Goal: Task Accomplishment & Management: Use online tool/utility

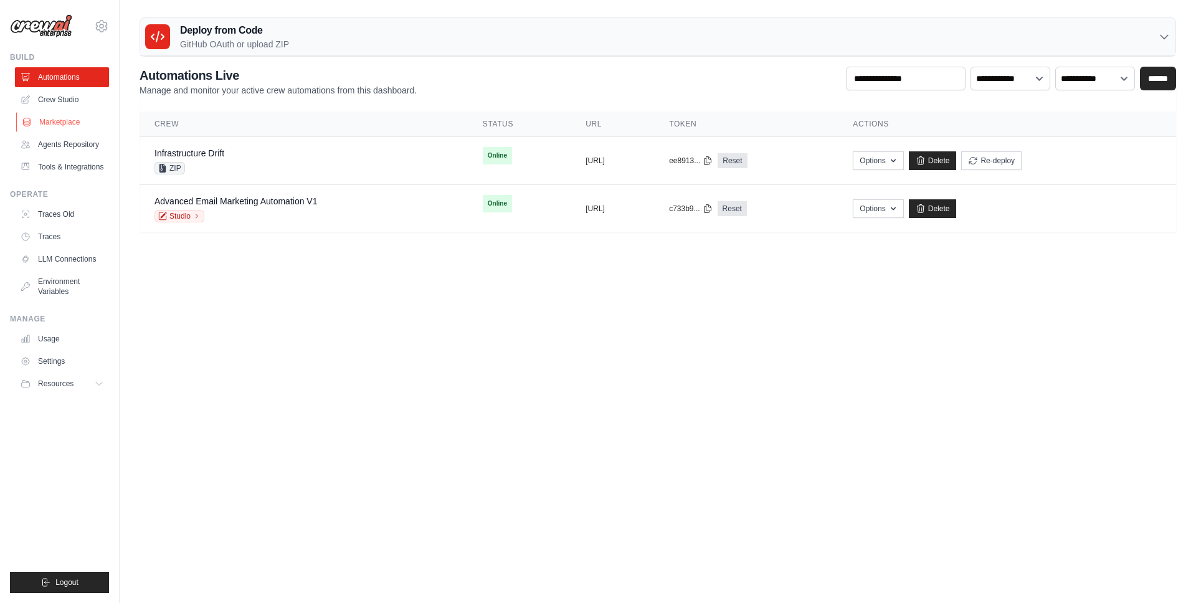
click at [54, 111] on ul "Automations Crew Studio Marketplace Agents Repository Tools & Integrations" at bounding box center [62, 122] width 94 height 110
click at [53, 117] on link "Marketplace" at bounding box center [63, 122] width 94 height 20
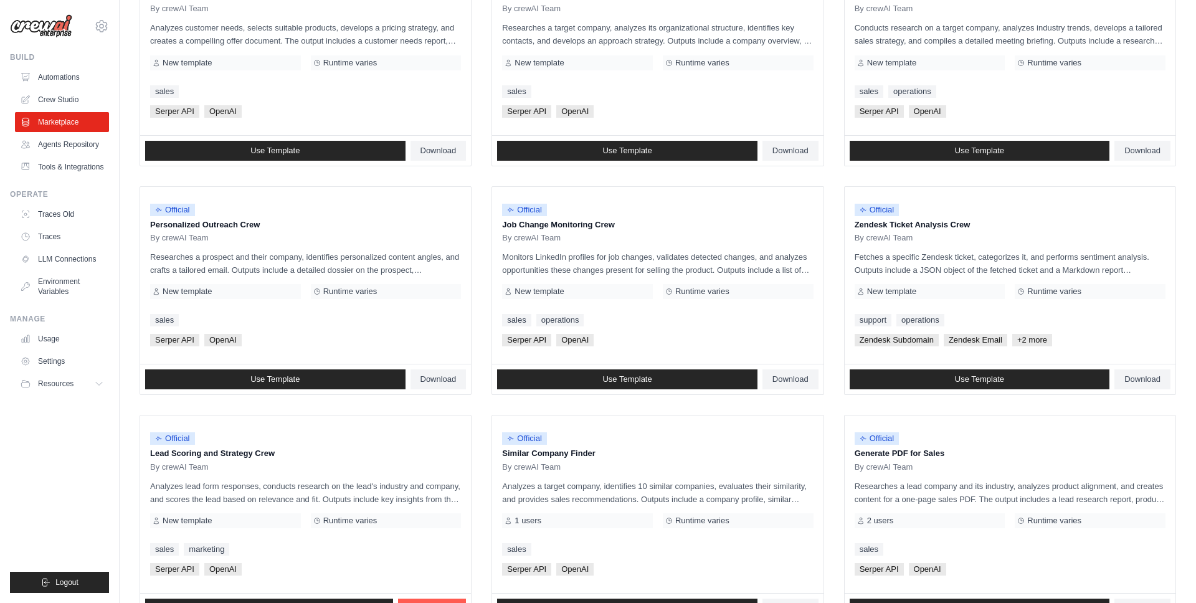
scroll to position [551, 0]
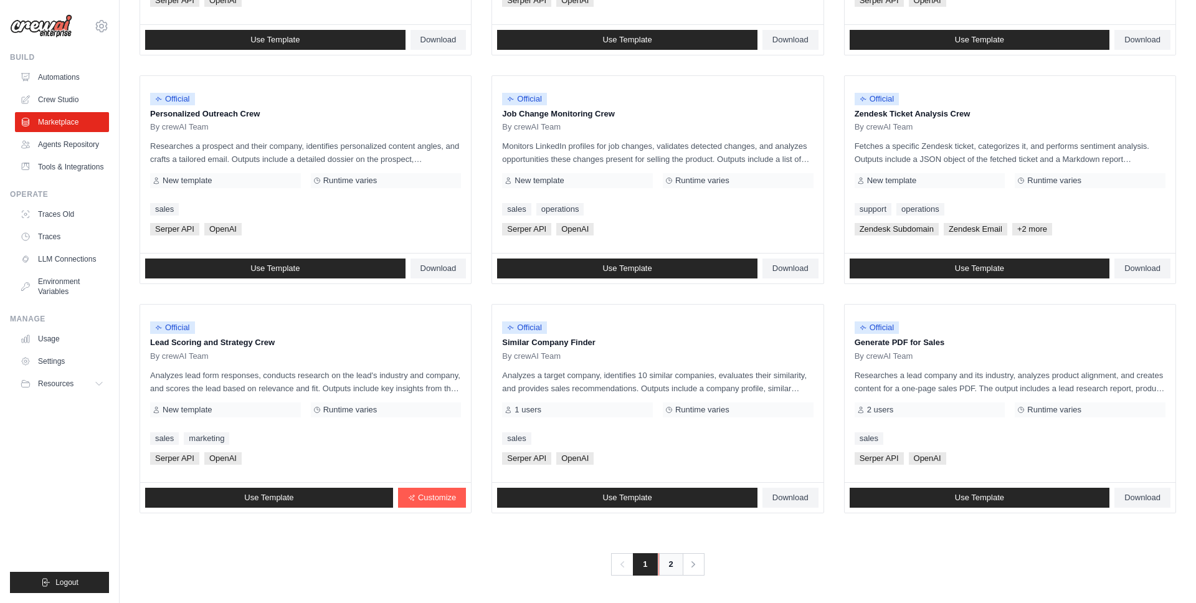
click at [676, 561] on link "2" at bounding box center [670, 564] width 25 height 22
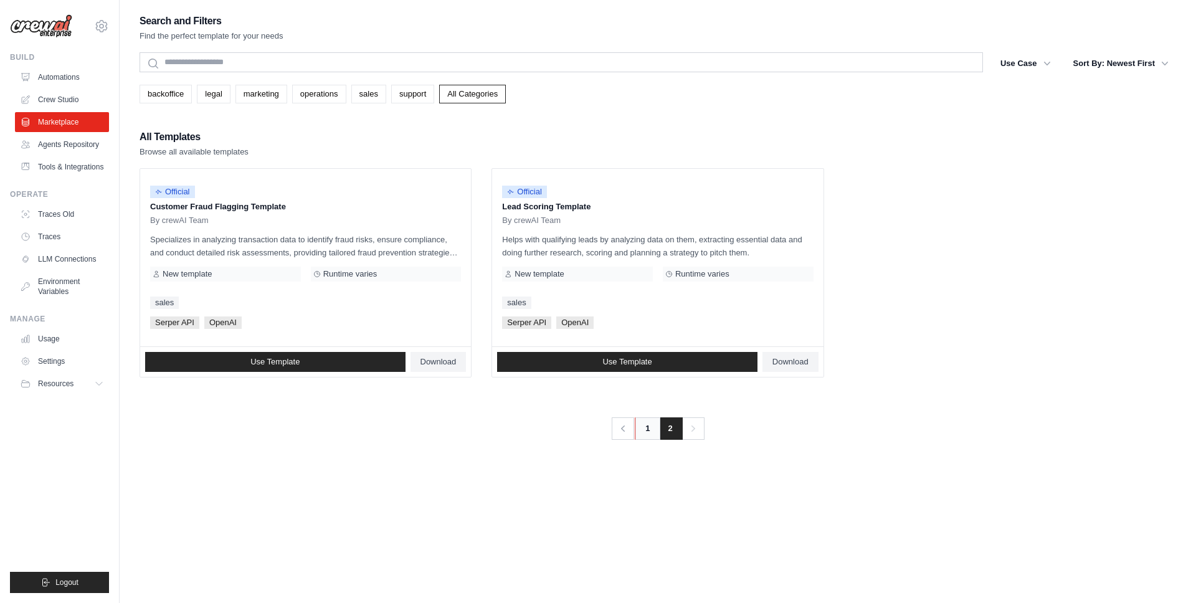
click at [650, 432] on link "1" at bounding box center [647, 428] width 25 height 22
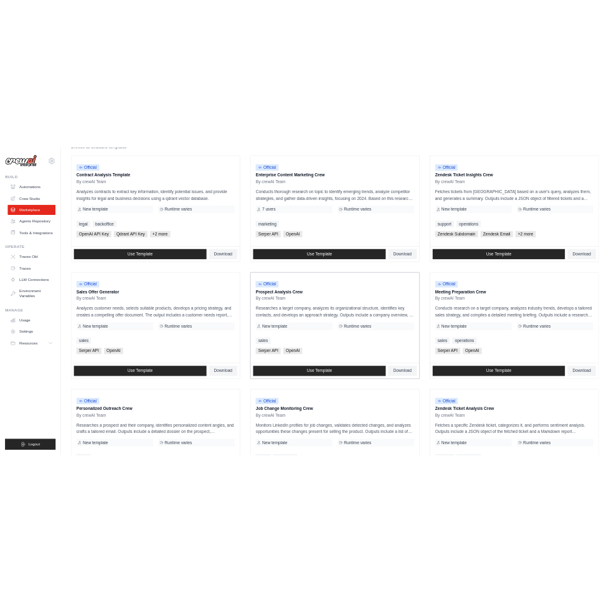
scroll to position [168, 0]
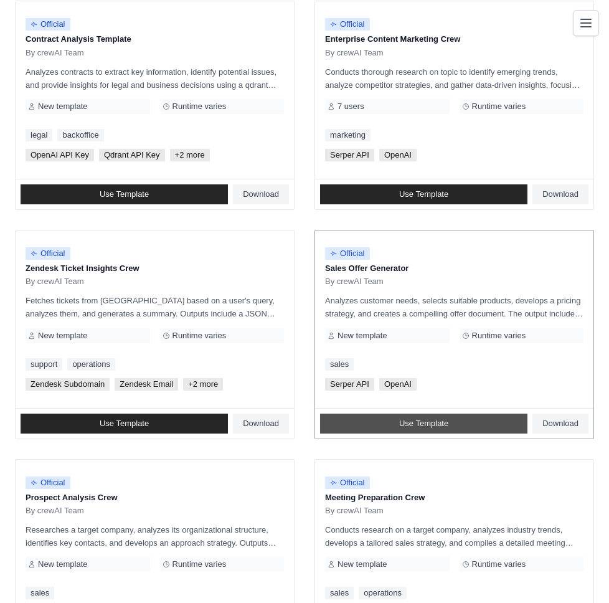
click at [424, 419] on span "Use Template" at bounding box center [423, 424] width 49 height 10
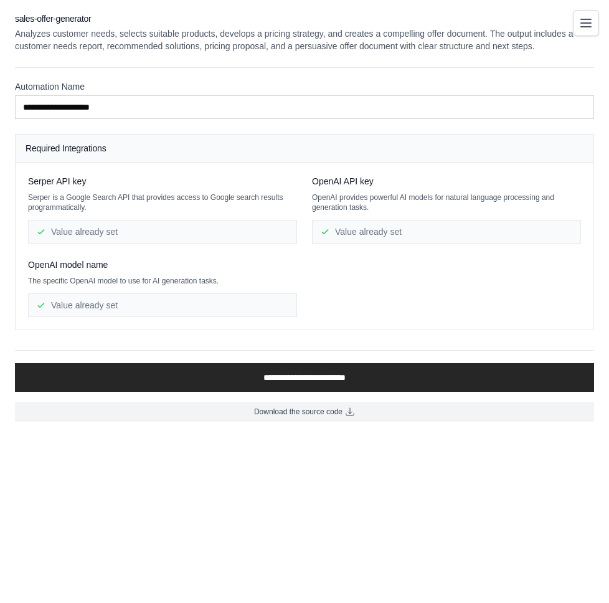
click at [132, 233] on div "Value already set" at bounding box center [162, 232] width 269 height 24
drag, startPoint x: 92, startPoint y: 227, endPoint x: 122, endPoint y: 230, distance: 30.1
click at [76, 229] on div "Value already set" at bounding box center [162, 232] width 269 height 24
click at [412, 227] on div "Value already set" at bounding box center [446, 232] width 269 height 24
drag, startPoint x: 412, startPoint y: 228, endPoint x: 357, endPoint y: 258, distance: 62.4
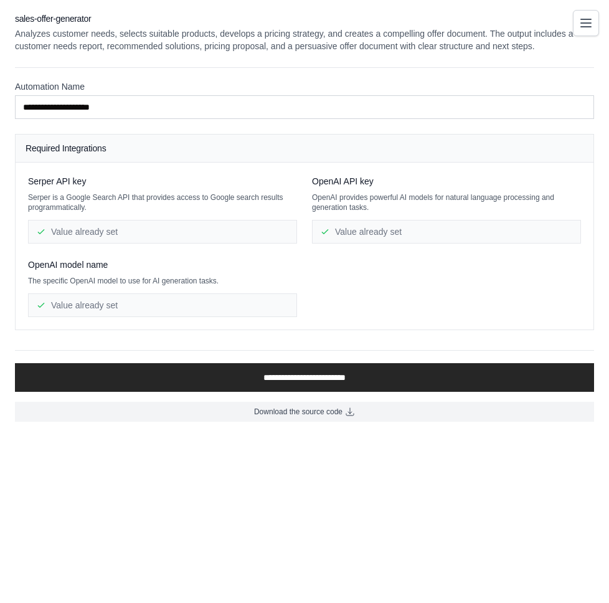
click at [392, 242] on div "Value already set" at bounding box center [446, 232] width 269 height 24
click at [368, 280] on div "Serper API key Serper is a Google Search API that provides access to Google sea…" at bounding box center [304, 246] width 553 height 142
drag, startPoint x: 127, startPoint y: 296, endPoint x: 119, endPoint y: 292, distance: 8.9
click at [148, 295] on div "Value already set" at bounding box center [162, 305] width 269 height 24
drag, startPoint x: 83, startPoint y: 288, endPoint x: 168, endPoint y: 291, distance: 84.8
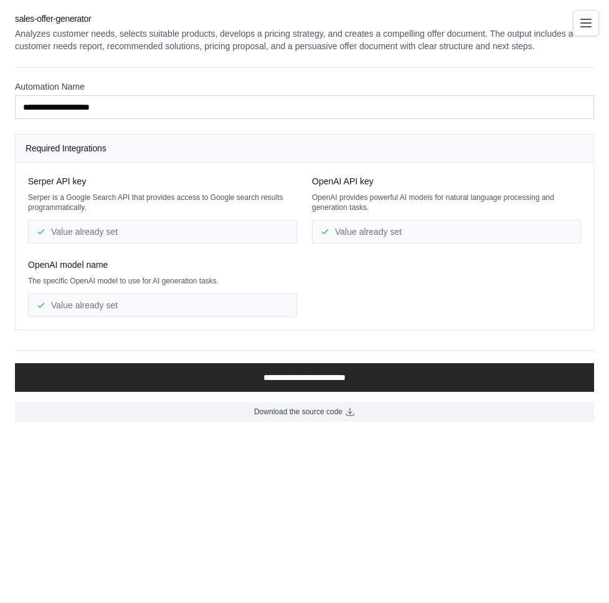
click at [135, 292] on div "OpenAI model name The specific OpenAI model to use for AI generation tasks. Val…" at bounding box center [162, 288] width 269 height 59
click at [219, 281] on p "The specific OpenAI model to use for AI generation tasks." at bounding box center [162, 281] width 269 height 10
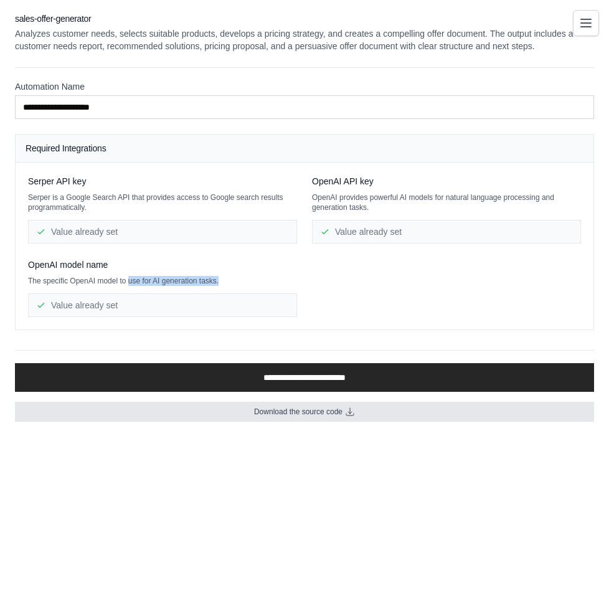
click at [333, 415] on span "Download the source code" at bounding box center [298, 412] width 88 height 10
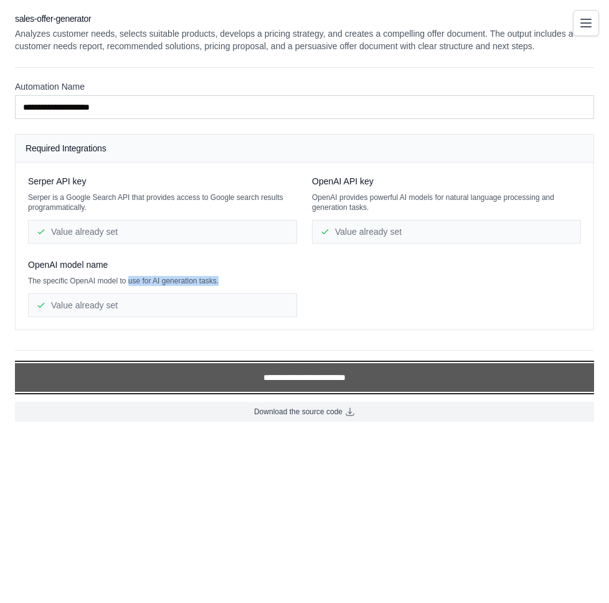
click at [298, 366] on input "**********" at bounding box center [304, 377] width 579 height 29
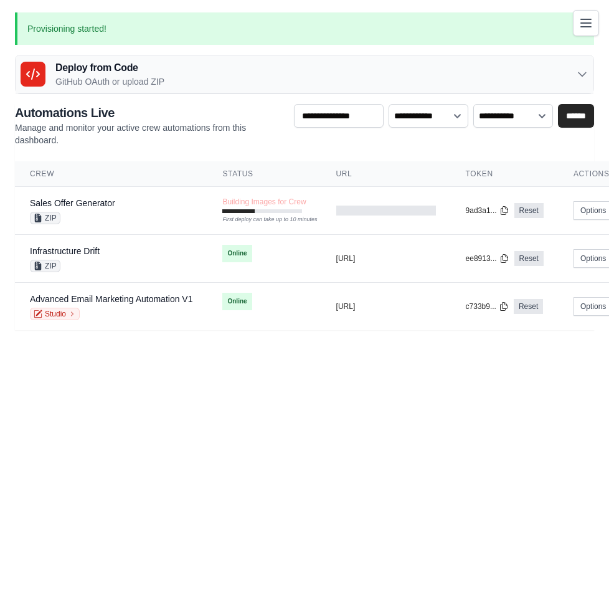
click at [297, 377] on body "[PERSON_NAME][EMAIL_ADDRESS][DOMAIN_NAME] [GEOGRAPHIC_DATA] NC@Crew GitHub" at bounding box center [304, 301] width 609 height 603
click at [139, 94] on div "Provisioning started! Deploy from Code GitHub OAuth or upload ZIP GitHub OAuth …" at bounding box center [304, 171] width 609 height 318
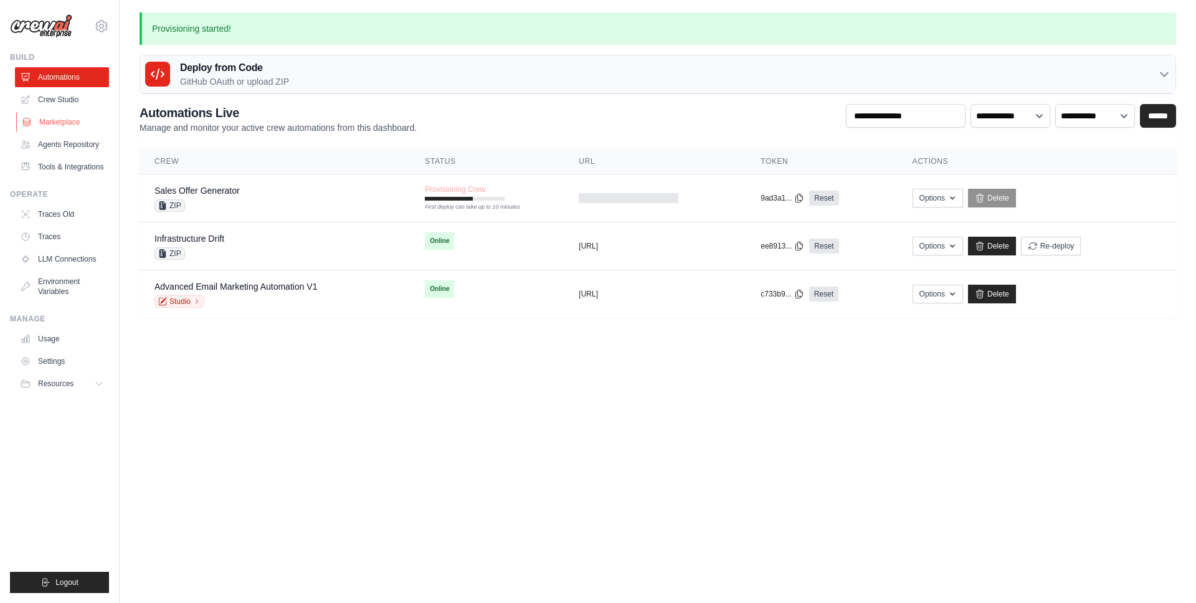
click at [70, 121] on link "Marketplace" at bounding box center [63, 122] width 94 height 20
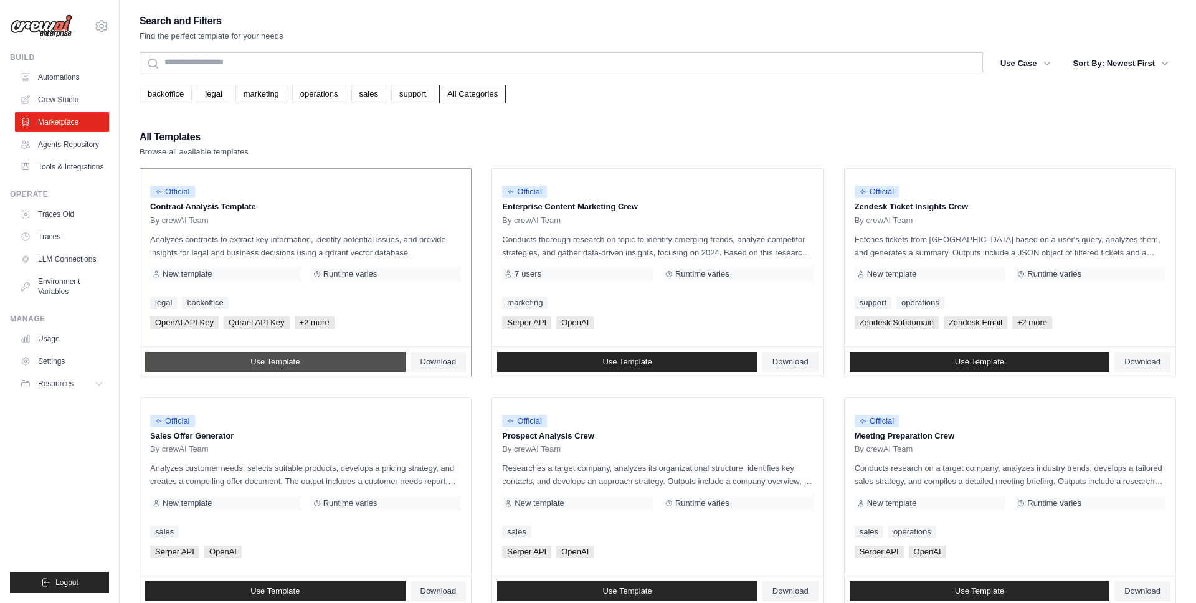
click at [356, 361] on link "Use Template" at bounding box center [275, 362] width 260 height 20
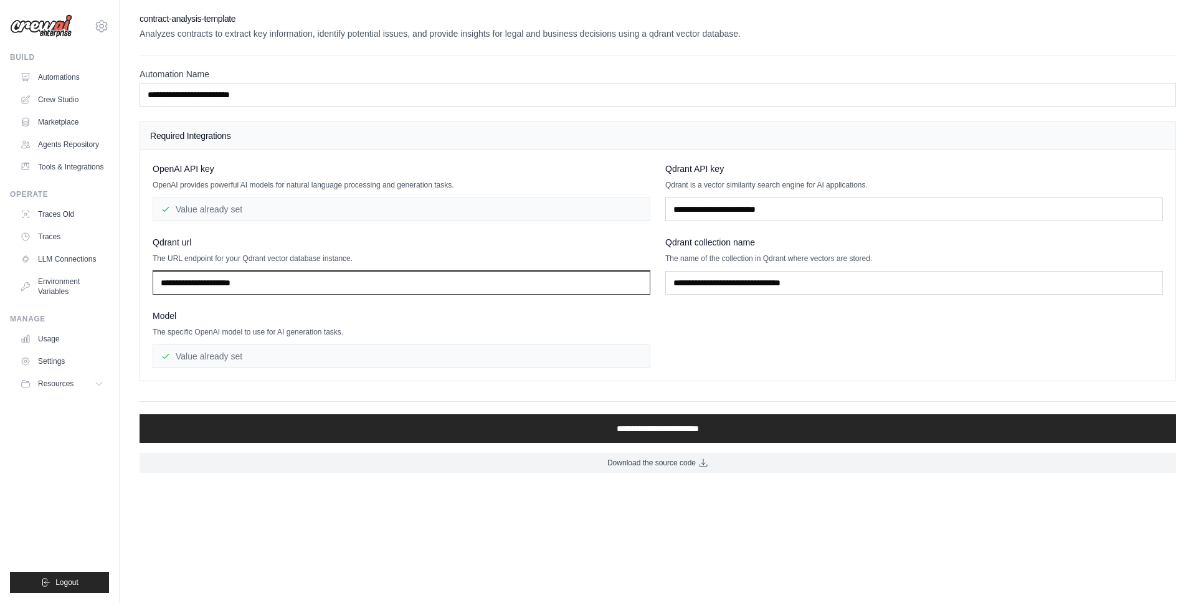
click at [237, 280] on input "text" at bounding box center [402, 283] width 498 height 24
click at [332, 175] on div "OpenAI API key OpenAI provides powerful AI models for natural language processi…" at bounding box center [402, 192] width 498 height 59
click at [255, 205] on div "Value already set" at bounding box center [402, 209] width 498 height 24
drag, startPoint x: 223, startPoint y: 206, endPoint x: 202, endPoint y: 206, distance: 20.6
click at [212, 205] on div "Value already set" at bounding box center [402, 209] width 498 height 24
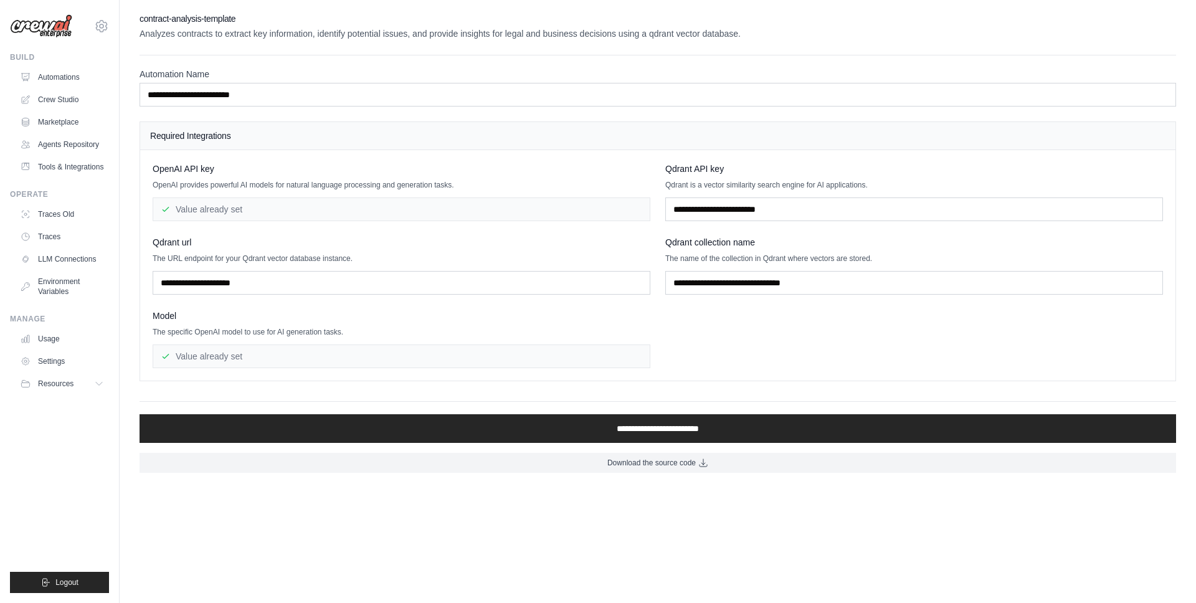
click at [311, 206] on div "Value already set" at bounding box center [402, 209] width 498 height 24
drag, startPoint x: 195, startPoint y: 204, endPoint x: 189, endPoint y: 181, distance: 23.7
click at [194, 204] on div "Value already set" at bounding box center [402, 209] width 498 height 24
drag, startPoint x: 186, startPoint y: 169, endPoint x: 193, endPoint y: 170, distance: 7.6
click at [191, 169] on span "OpenAI API key" at bounding box center [184, 169] width 62 height 12
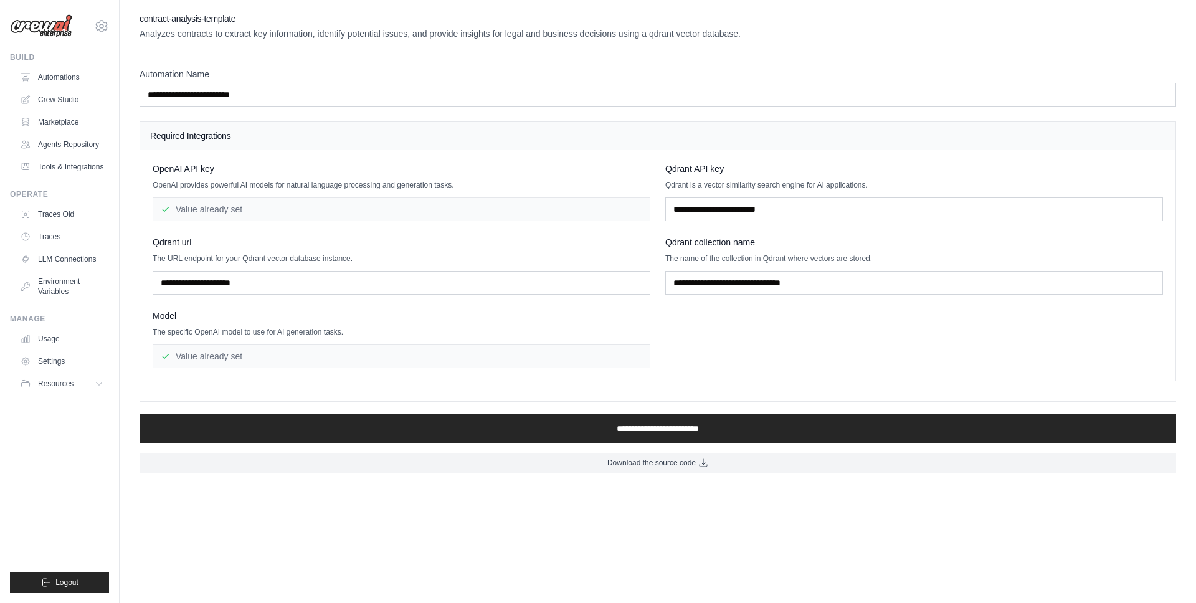
click at [233, 169] on div "OpenAI API key" at bounding box center [402, 169] width 498 height 12
drag, startPoint x: 180, startPoint y: 122, endPoint x: 135, endPoint y: 137, distance: 47.3
click at [176, 124] on div "Required Integrations" at bounding box center [657, 136] width 1035 height 28
drag, startPoint x: 135, startPoint y: 137, endPoint x: 214, endPoint y: 138, distance: 79.1
click at [211, 137] on div "**********" at bounding box center [658, 242] width 1076 height 460
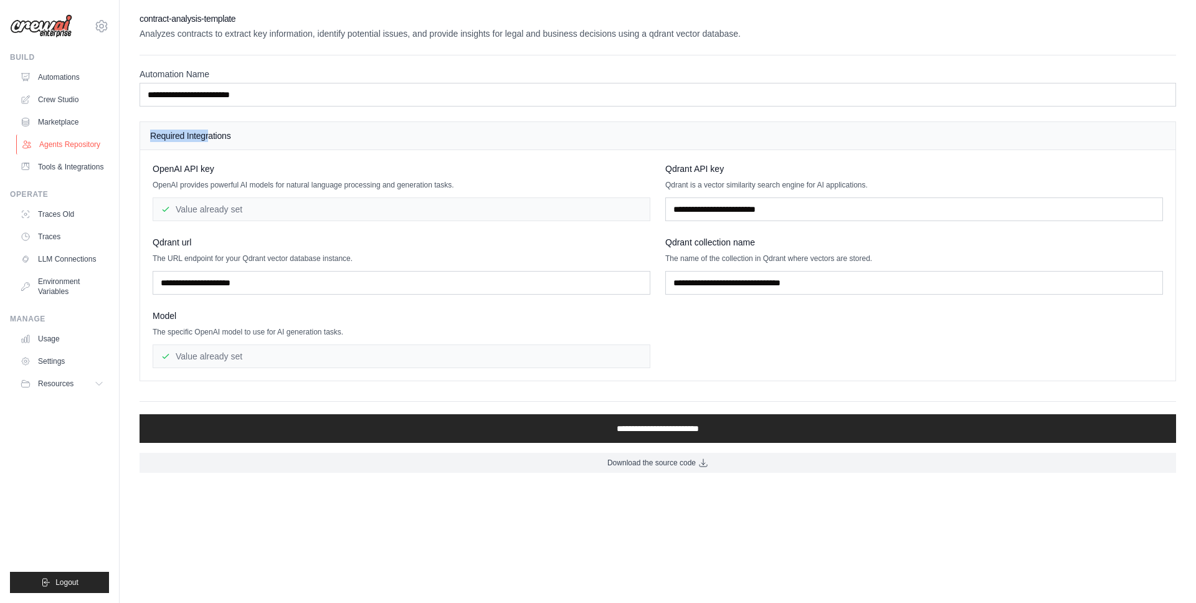
drag, startPoint x: 121, startPoint y: 142, endPoint x: 108, endPoint y: 143, distance: 13.1
click at [108, 143] on div "gabriel@crewai.com CrewAI NC@Crew" at bounding box center [598, 242] width 1196 height 485
drag, startPoint x: 257, startPoint y: 155, endPoint x: 245, endPoint y: 135, distance: 22.9
click at [255, 154] on div "OpenAI API key OpenAI provides powerful AI models for natural language processi…" at bounding box center [657, 265] width 1035 height 230
drag, startPoint x: 222, startPoint y: 135, endPoint x: 151, endPoint y: 138, distance: 71.7
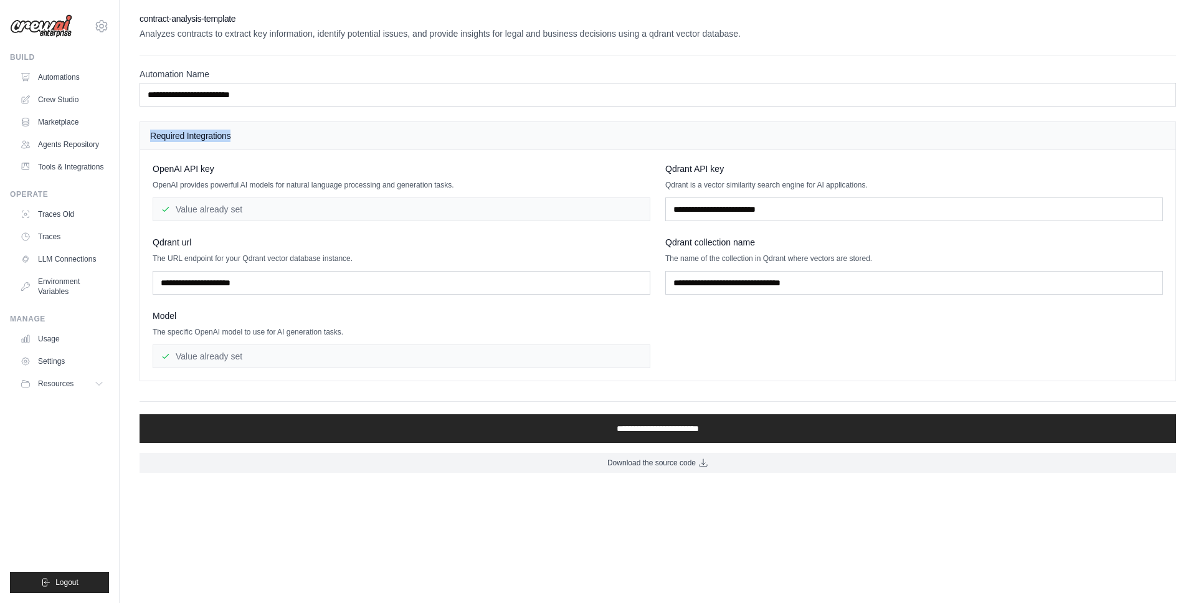
click at [150, 138] on h4 "Required Integrations" at bounding box center [657, 136] width 1015 height 12
copy h4 "Required Integrations"
click at [229, 72] on label "Automation Name" at bounding box center [658, 74] width 1037 height 12
copy label "Automation Name"
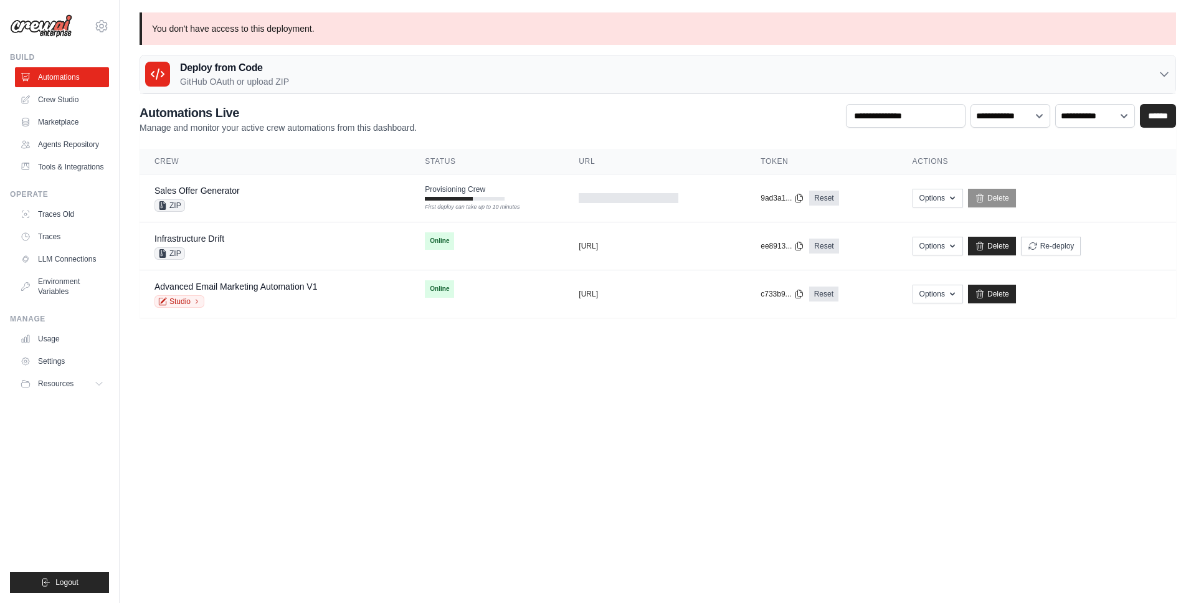
click at [426, 359] on body "[PERSON_NAME][EMAIL_ADDRESS][DOMAIN_NAME] [GEOGRAPHIC_DATA] NC@Crew GitHub" at bounding box center [598, 301] width 1196 height 603
click at [262, 247] on div "Infrastructure Drift ZIP" at bounding box center [274, 245] width 240 height 27
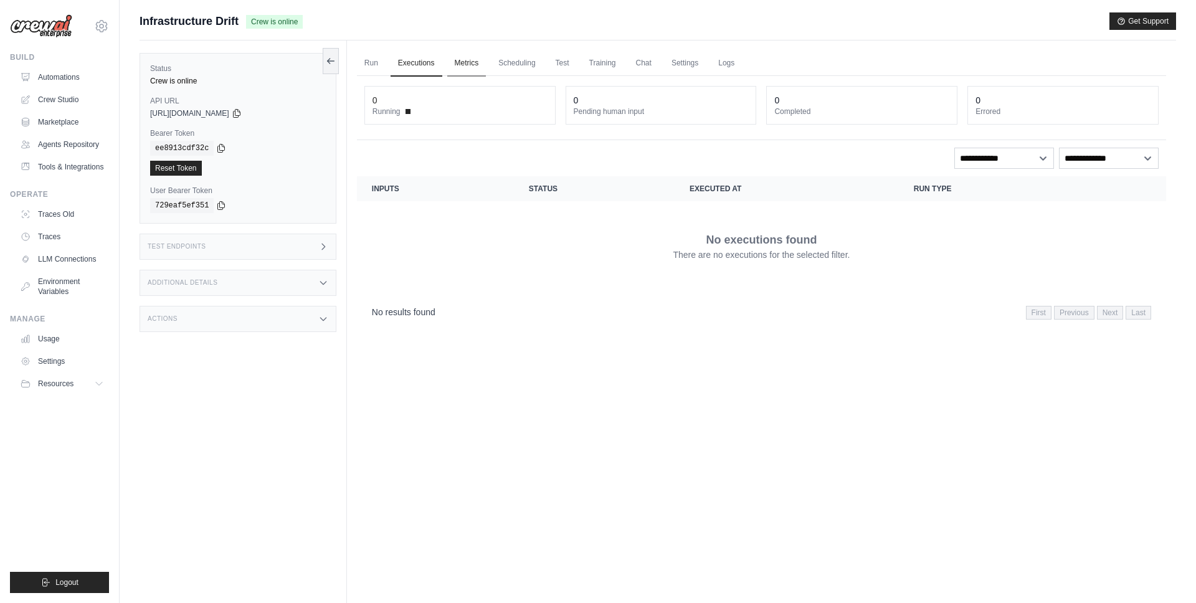
click at [453, 66] on link "Metrics" at bounding box center [466, 63] width 39 height 26
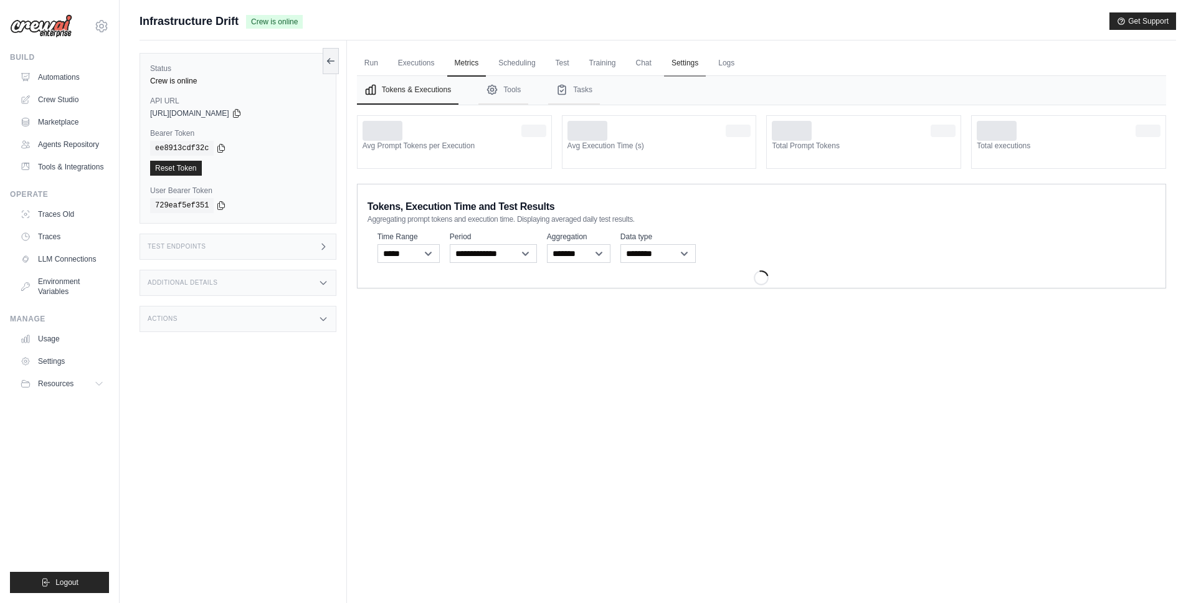
click at [688, 60] on link "Settings" at bounding box center [685, 63] width 42 height 26
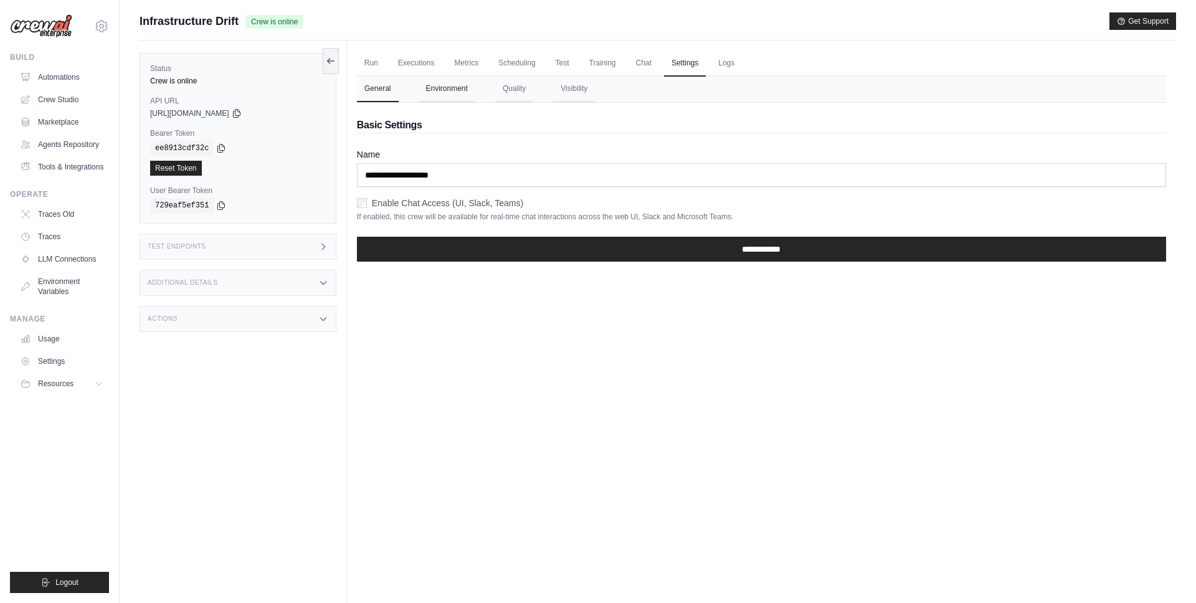
click at [452, 88] on button "Environment" at bounding box center [447, 89] width 57 height 26
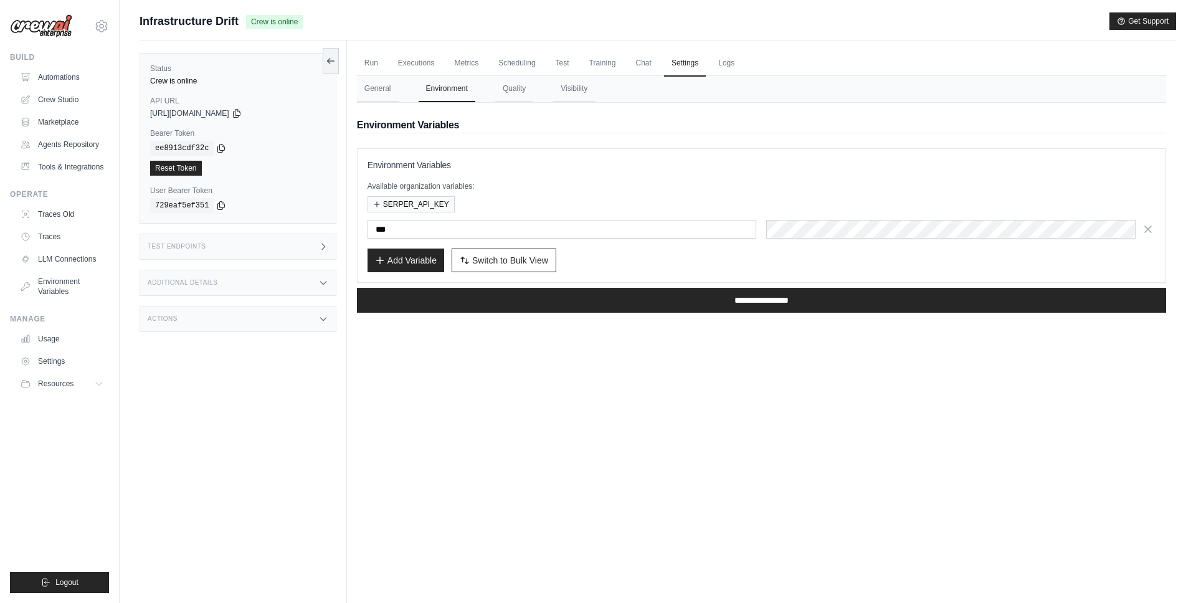
drag, startPoint x: 648, startPoint y: 241, endPoint x: 642, endPoint y: 235, distance: 9.3
click at [643, 239] on div "Environment Variables Available organization variables: SERPER_API_KEY *** Add …" at bounding box center [762, 215] width 788 height 113
click at [642, 235] on input "***" at bounding box center [562, 229] width 389 height 19
click at [844, 202] on div "SERPER_API_KEY" at bounding box center [762, 204] width 788 height 16
click at [1146, 231] on icon "button" at bounding box center [1148, 229] width 12 height 12
